Goal: Task Accomplishment & Management: Use online tool/utility

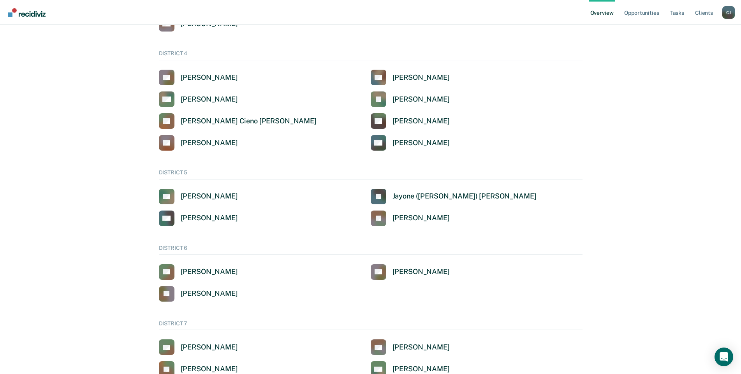
scroll to position [382, 0]
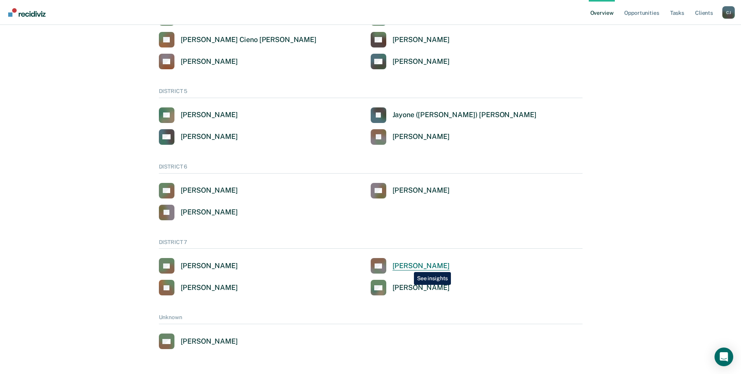
click at [408, 266] on div "[PERSON_NAME]" at bounding box center [421, 266] width 57 height 9
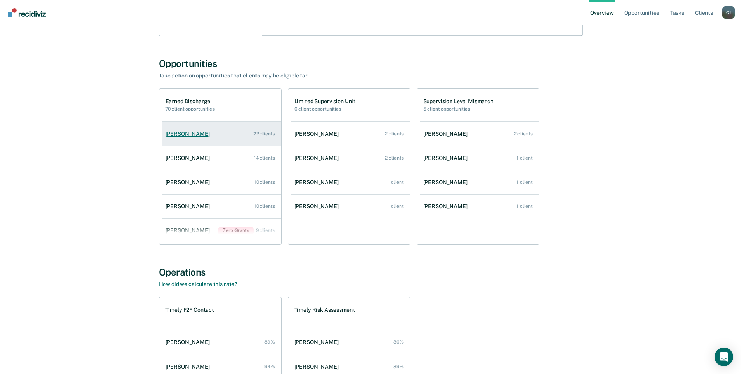
click at [261, 134] on div "22 clients" at bounding box center [264, 133] width 21 height 5
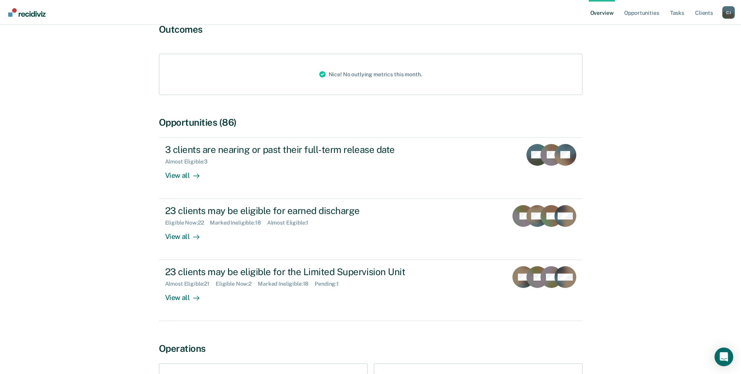
scroll to position [117, 0]
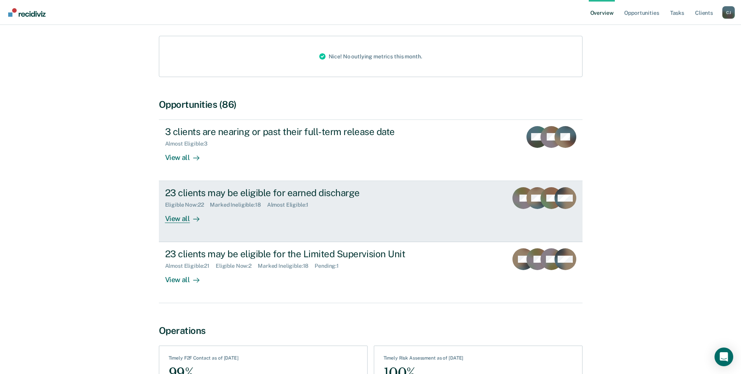
click at [179, 208] on div "View all" at bounding box center [187, 215] width 44 height 15
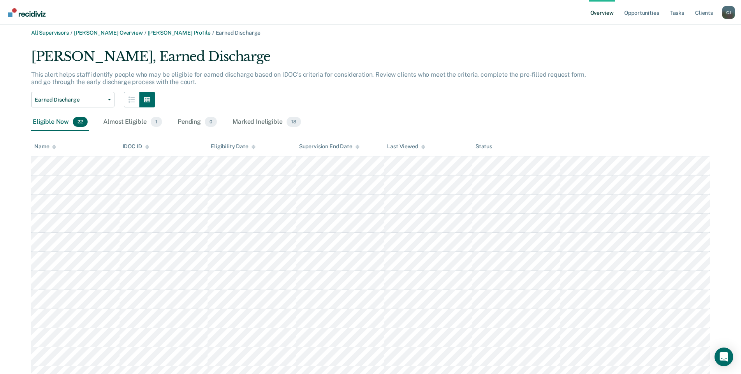
scroll to position [44, 0]
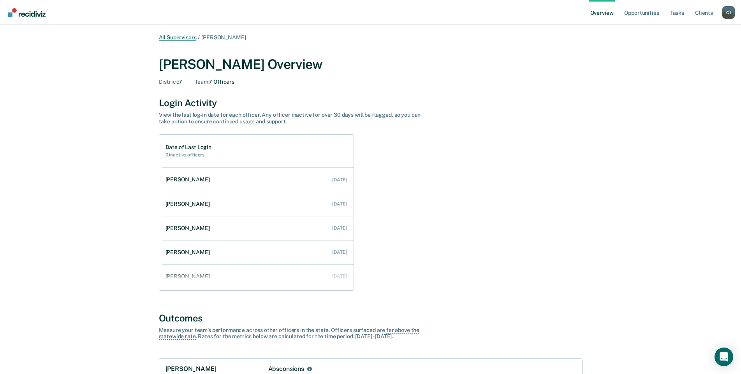
click at [169, 37] on link "All Supervisors" at bounding box center [178, 37] width 38 height 7
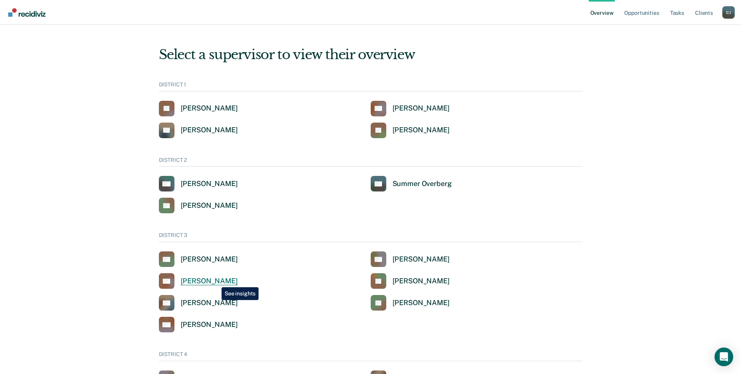
click at [216, 282] on div "[PERSON_NAME]" at bounding box center [209, 281] width 57 height 9
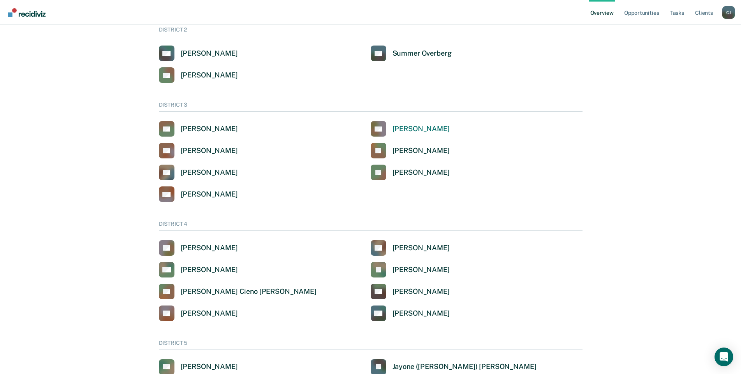
scroll to position [117, 0]
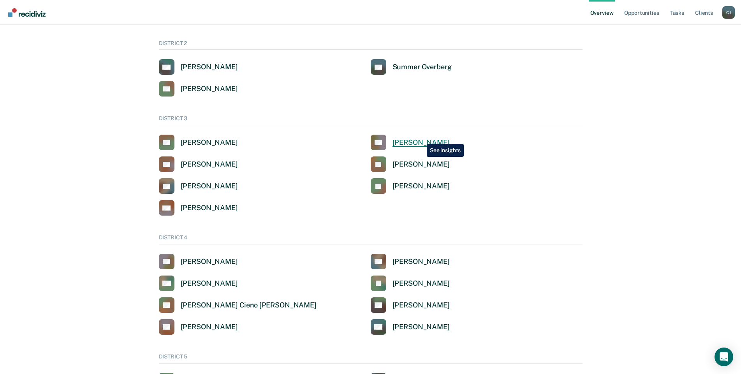
click at [421, 138] on div "[PERSON_NAME]" at bounding box center [421, 142] width 57 height 9
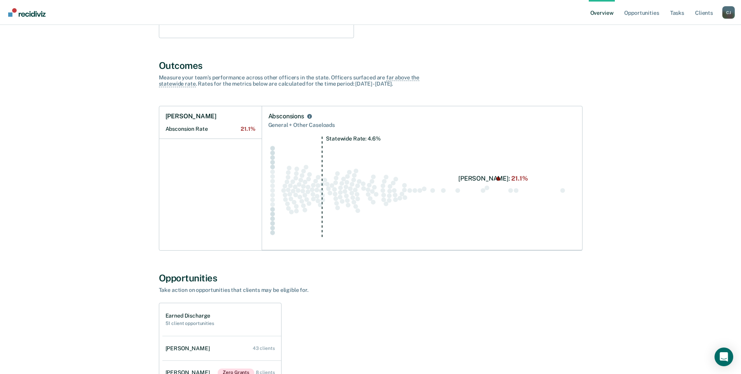
scroll to position [78, 0]
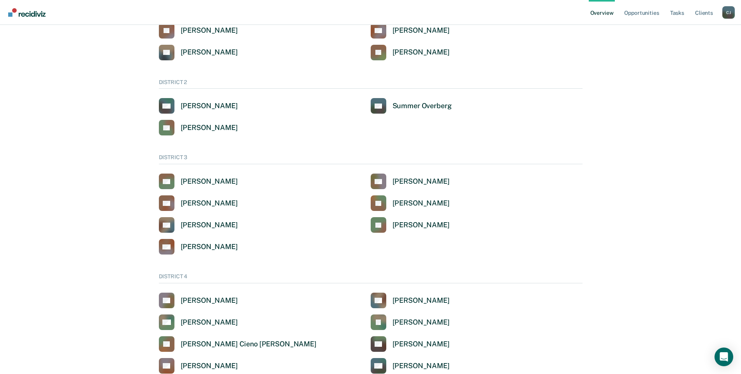
scroll to position [117, 0]
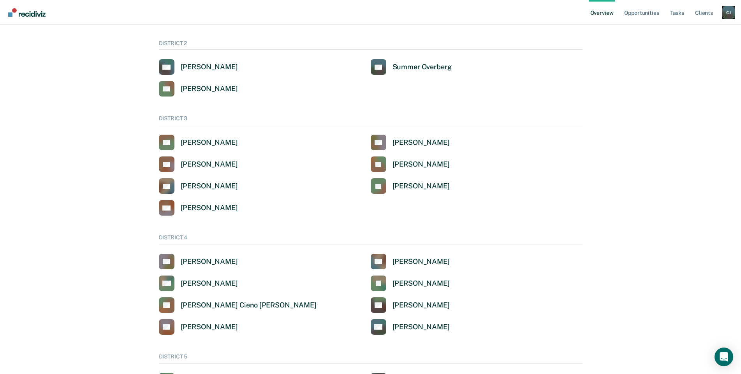
click at [730, 12] on div "[PERSON_NAME]" at bounding box center [728, 12] width 12 height 12
click at [689, 47] on link "Go to Operations" at bounding box center [697, 50] width 63 height 7
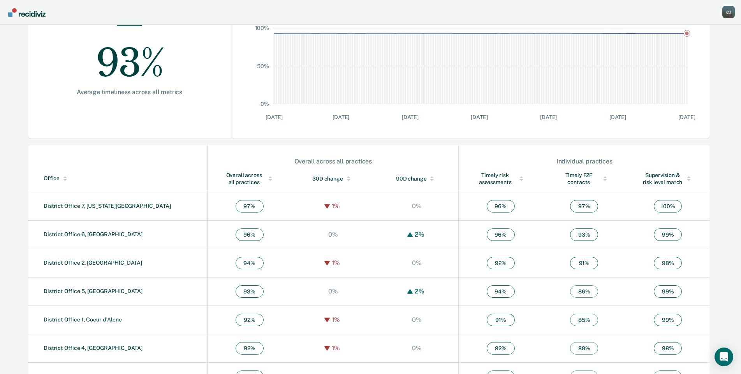
scroll to position [156, 0]
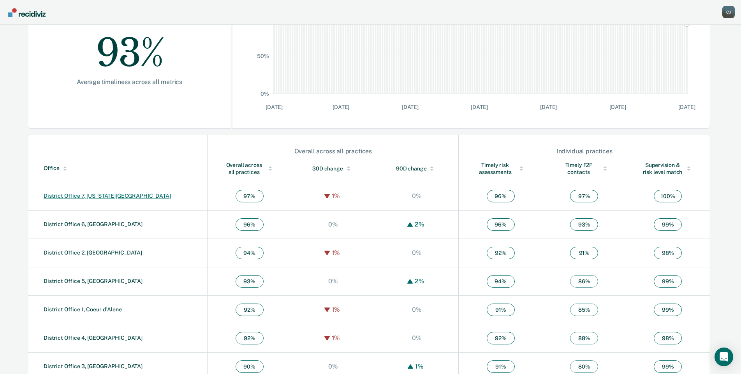
click at [90, 196] on link "District Office 7, [US_STATE][GEOGRAPHIC_DATA]" at bounding box center [107, 196] width 127 height 6
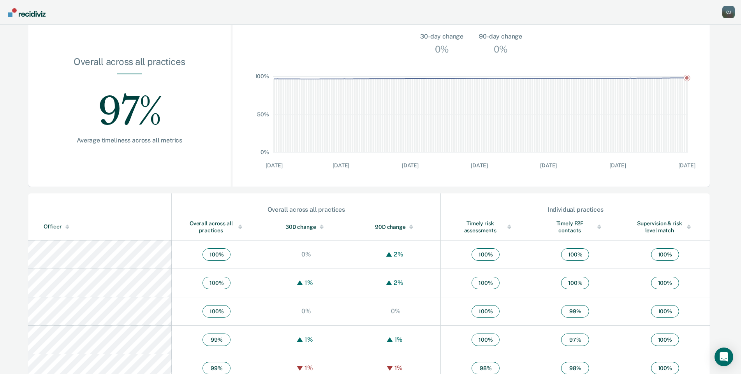
scroll to position [117, 0]
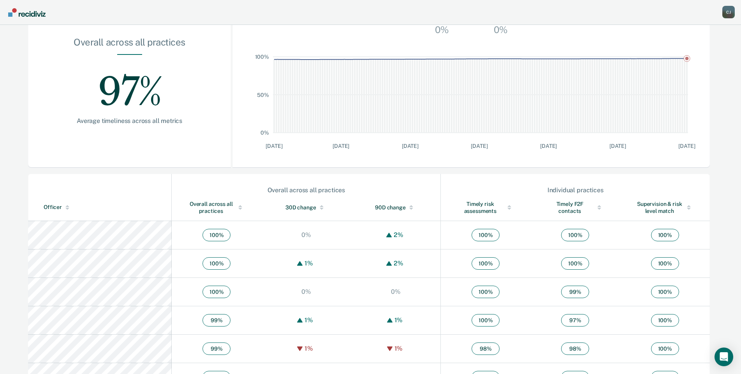
click at [187, 208] on div "Overall across all practices" at bounding box center [216, 208] width 58 height 14
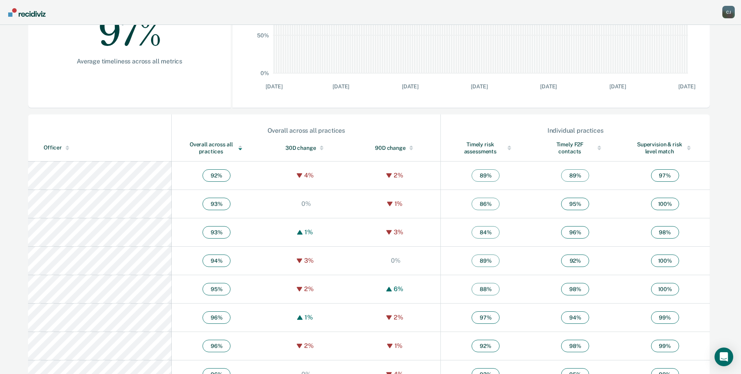
scroll to position [195, 0]
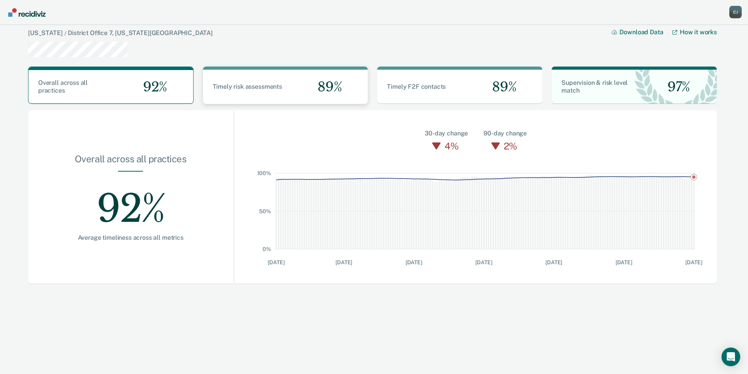
click at [249, 86] on span "Timely risk assessments" at bounding box center [247, 86] width 69 height 7
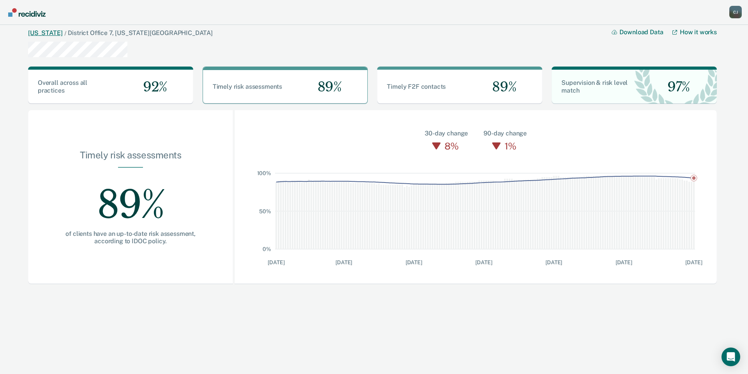
click at [37, 35] on link "[US_STATE]" at bounding box center [45, 32] width 34 height 7
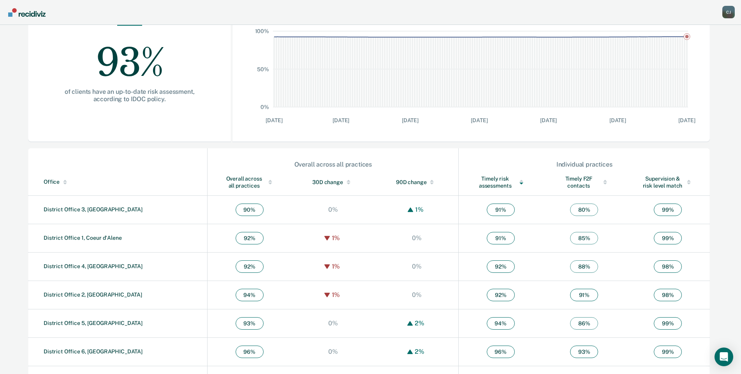
scroll to position [169, 0]
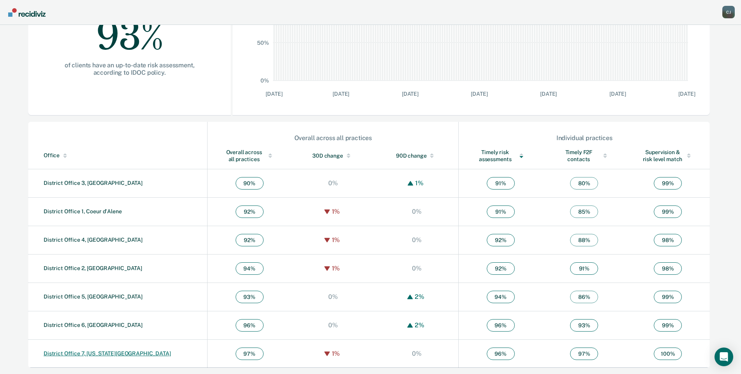
click at [66, 352] on link "District Office 7, [US_STATE][GEOGRAPHIC_DATA]" at bounding box center [107, 354] width 127 height 6
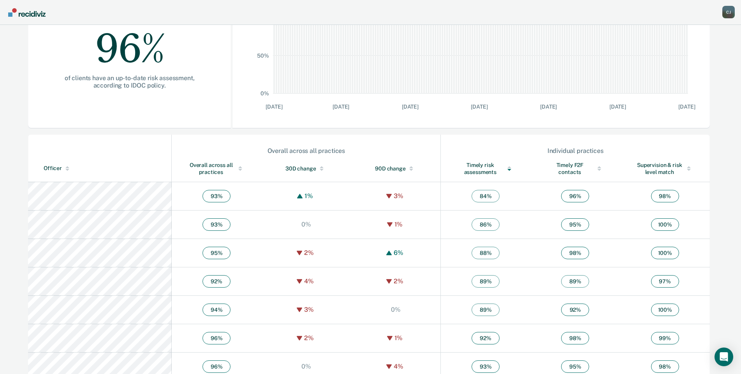
scroll to position [195, 0]
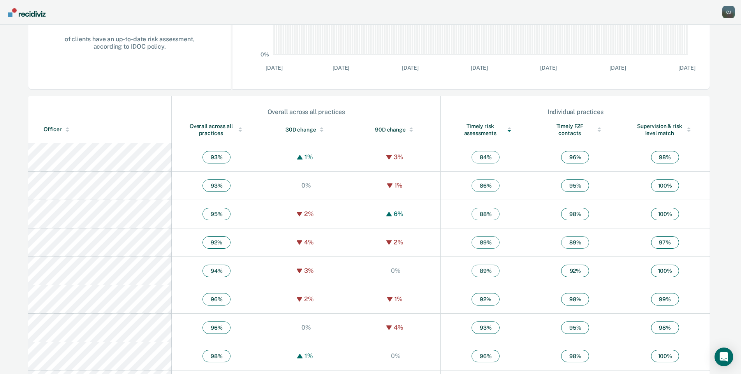
click at [187, 132] on div "Overall across all practices" at bounding box center [216, 130] width 58 height 14
click at [731, 12] on div "[PERSON_NAME]" at bounding box center [728, 12] width 12 height 12
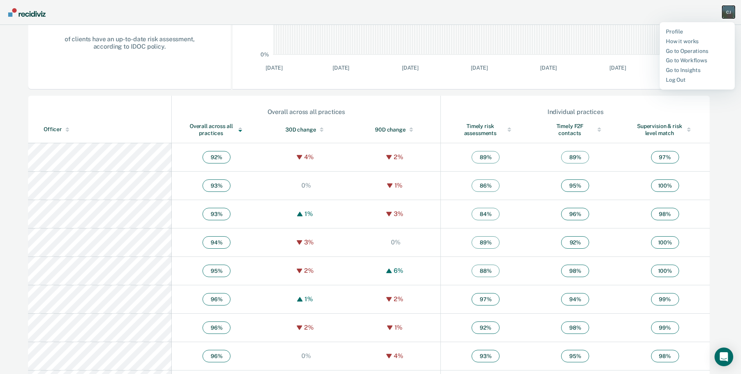
click at [725, 13] on div "[PERSON_NAME]" at bounding box center [728, 12] width 12 height 12
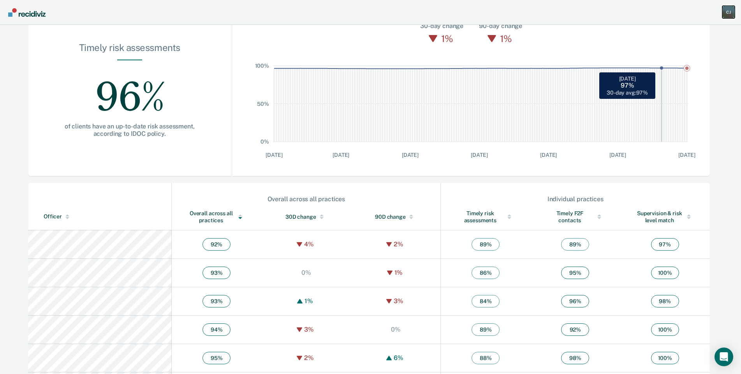
scroll to position [0, 0]
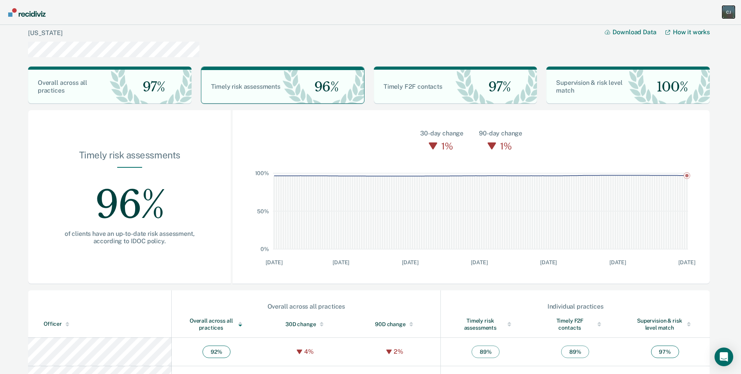
click at [728, 14] on div "[PERSON_NAME]" at bounding box center [728, 12] width 12 height 12
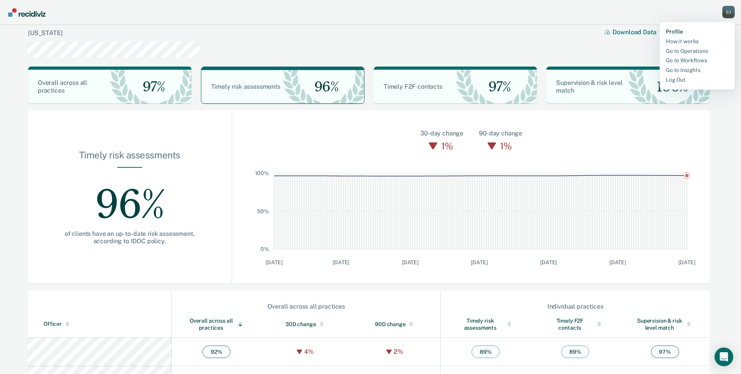
click at [680, 31] on link "Profile" at bounding box center [697, 31] width 63 height 7
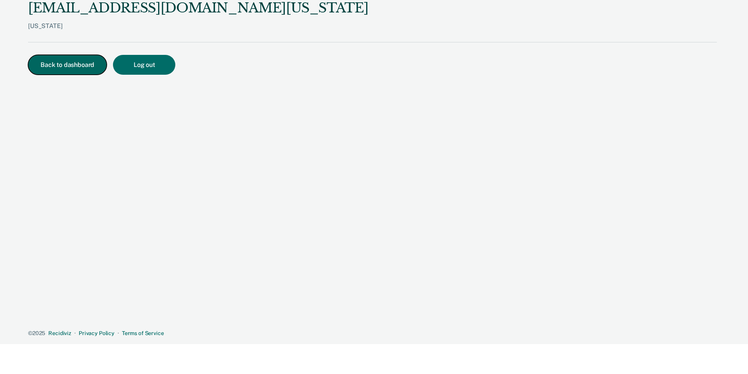
click at [68, 63] on button "Back to dashboard" at bounding box center [67, 65] width 79 height 20
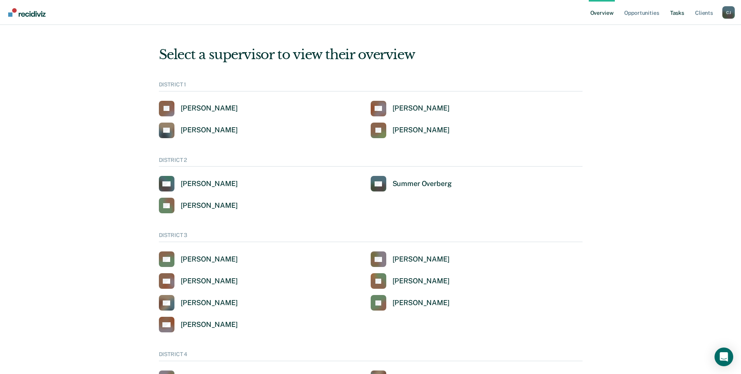
click at [682, 13] on link "Tasks" at bounding box center [677, 12] width 17 height 25
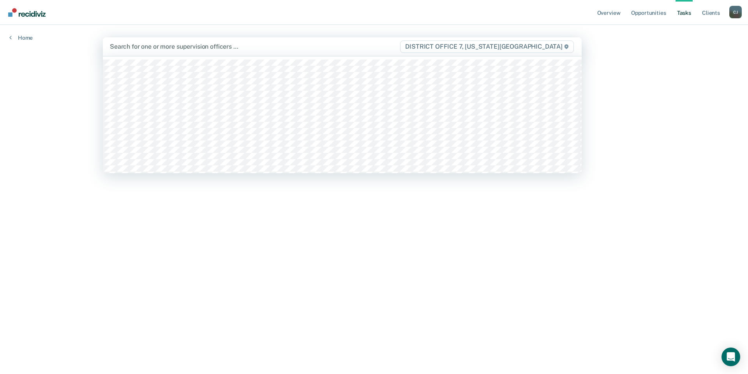
click at [219, 45] on div at bounding box center [254, 46] width 289 height 9
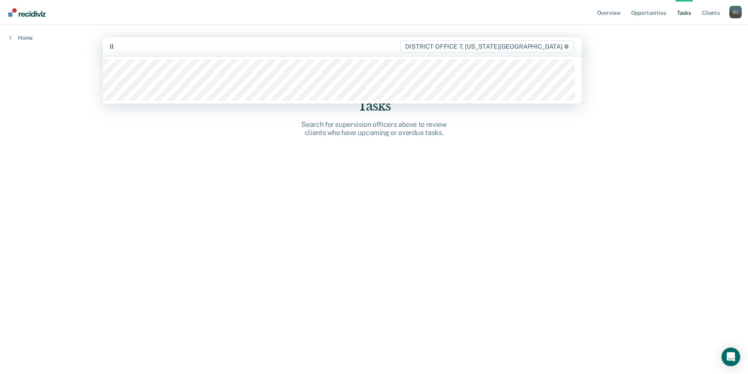
type input "llo"
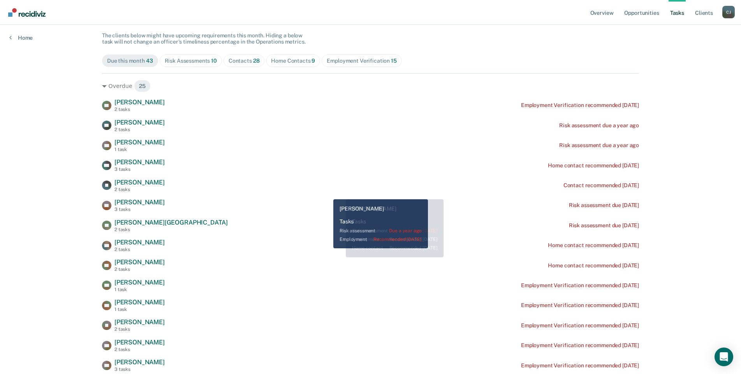
scroll to position [78, 0]
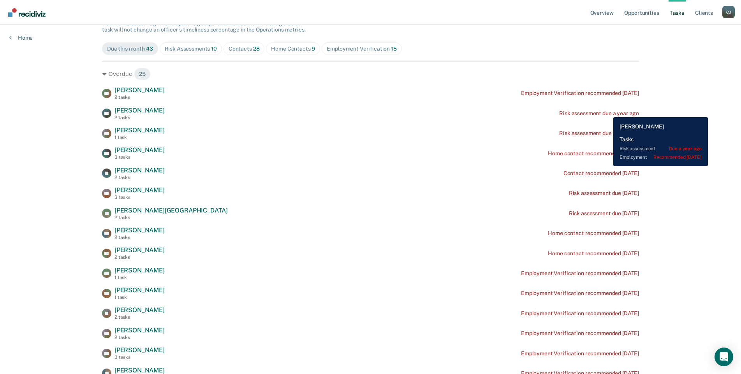
click at [608, 111] on div "Risk assessment due a year ago" at bounding box center [599, 113] width 80 height 7
